Goal: Information Seeking & Learning: Understand process/instructions

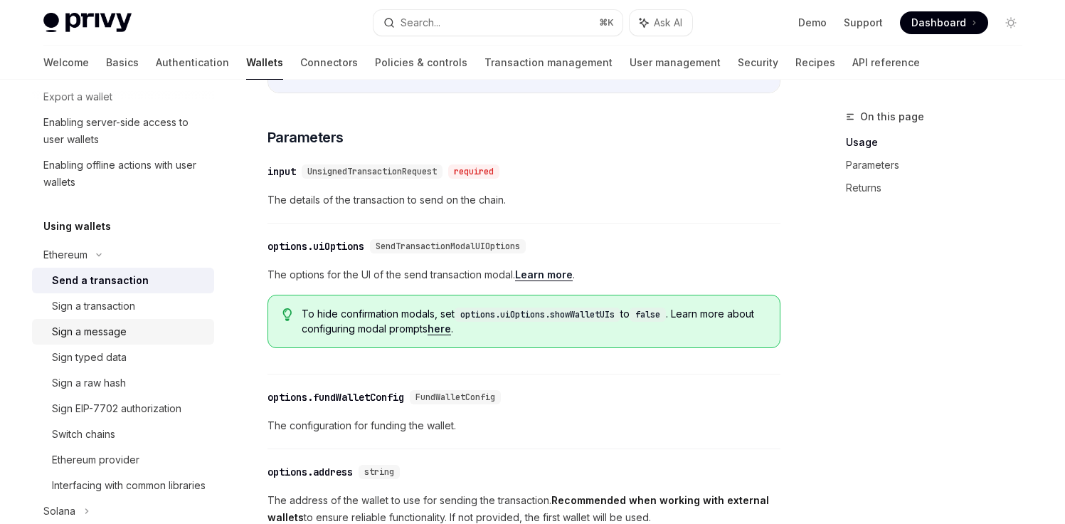
scroll to position [515, 0]
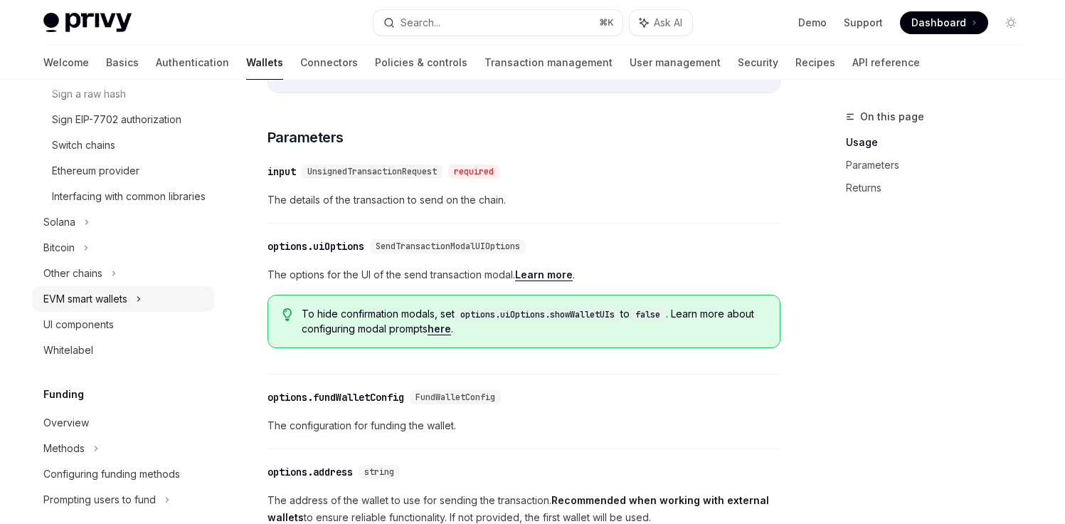
click at [110, 307] on div "EVM smart wallets" at bounding box center [85, 298] width 84 height 17
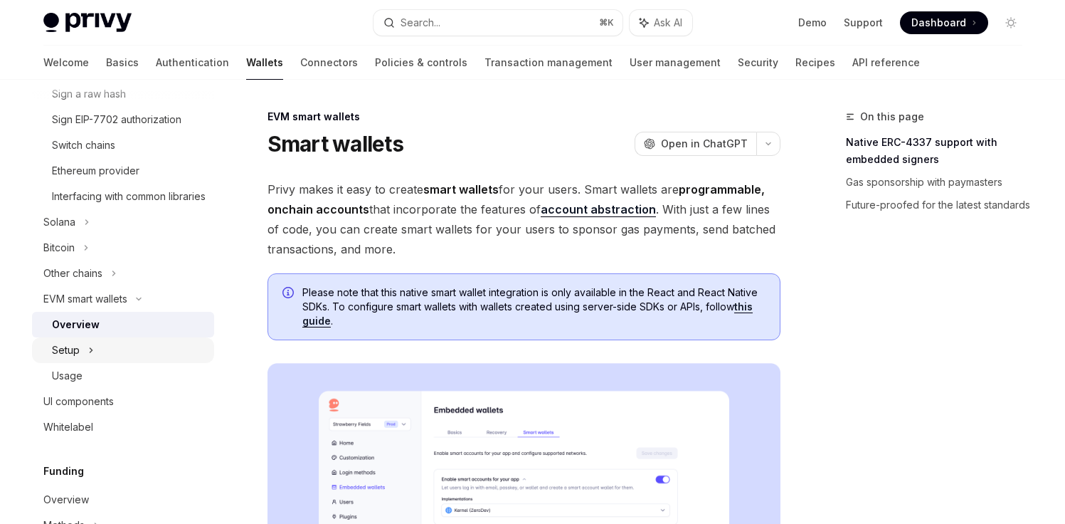
click at [115, 363] on div "Setup" at bounding box center [123, 350] width 182 height 26
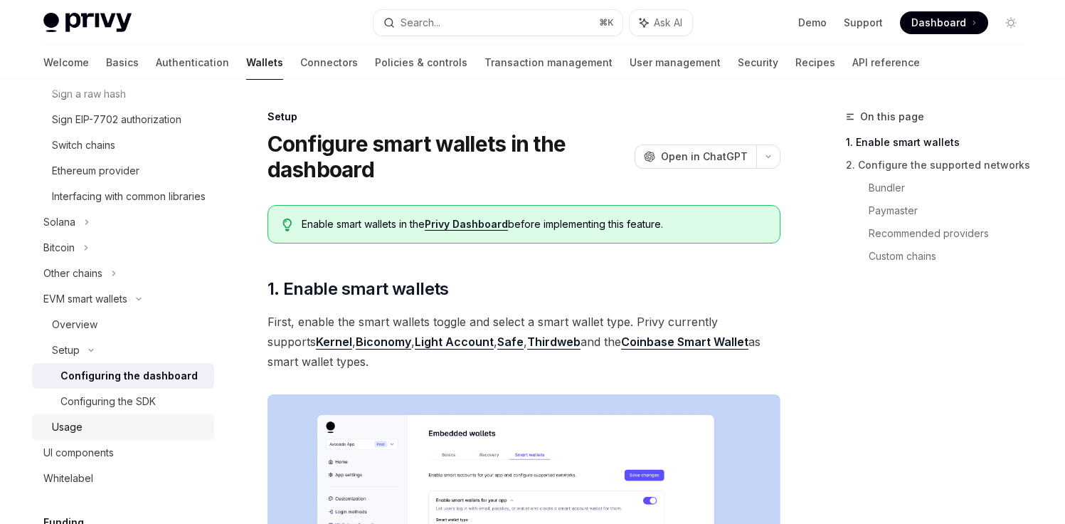
click at [88, 434] on link "Usage" at bounding box center [123, 427] width 182 height 26
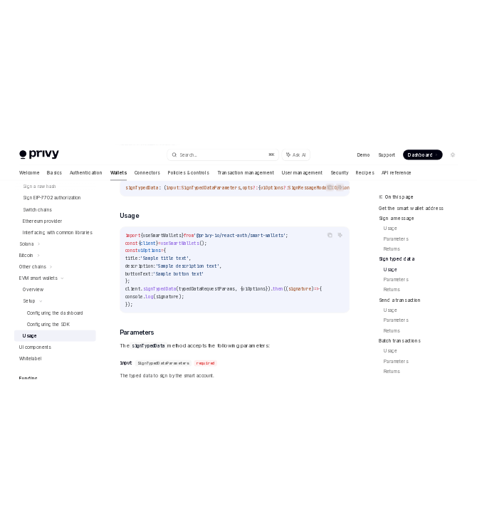
scroll to position [1478, 0]
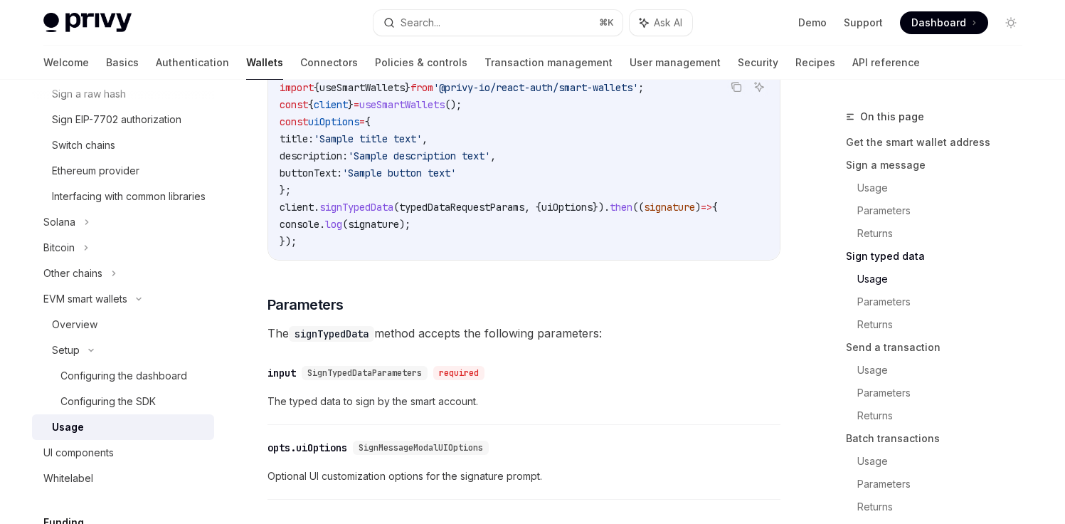
type textarea "*"
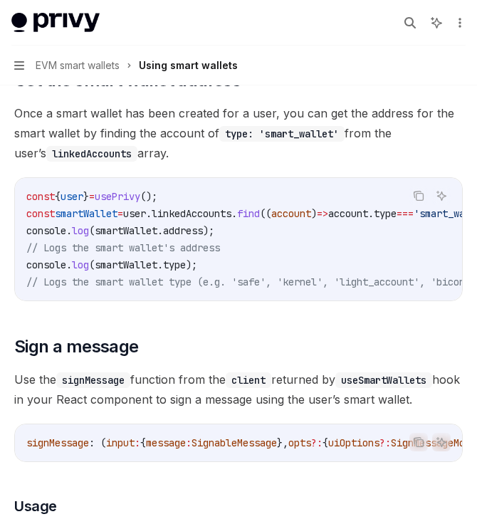
scroll to position [0, 0]
